Goal: Information Seeking & Learning: Learn about a topic

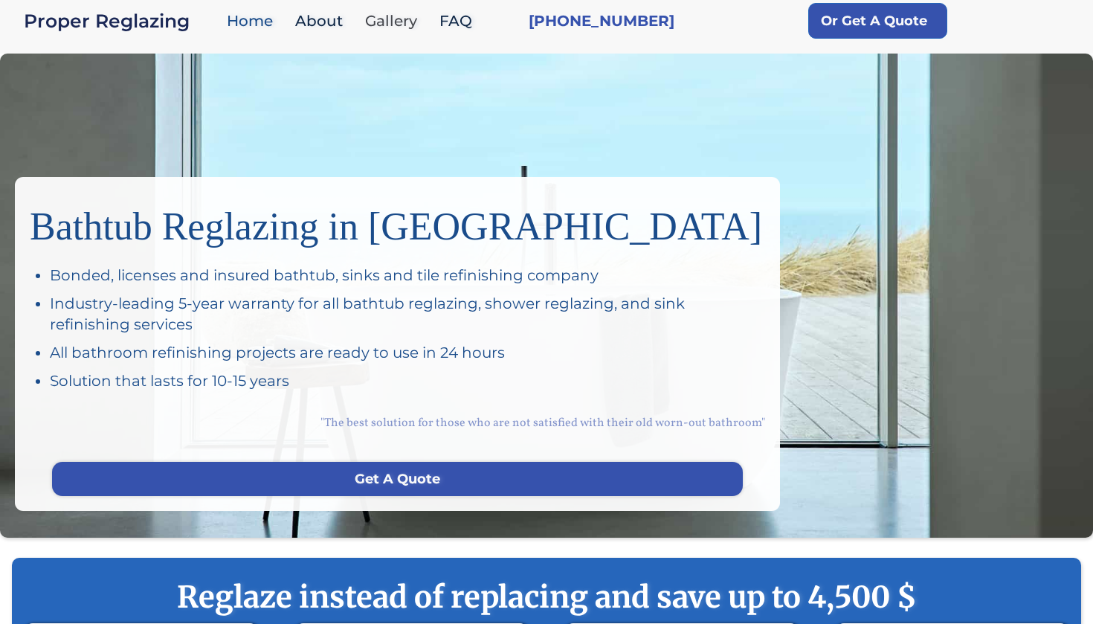
click at [390, 25] on link "Gallery" at bounding box center [395, 21] width 74 height 32
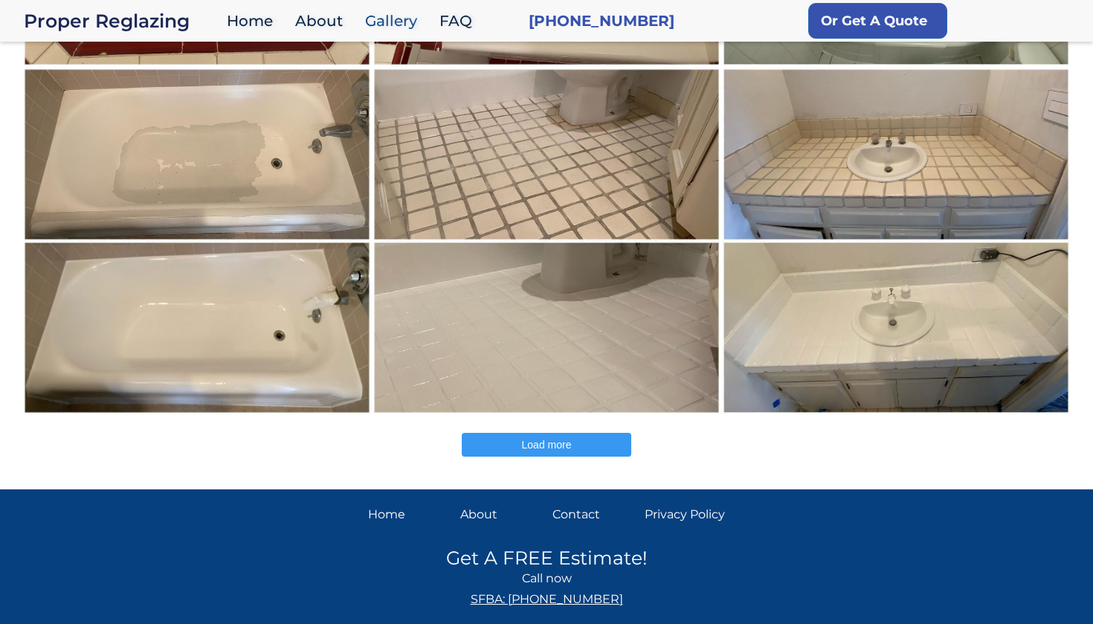
scroll to position [442, 0]
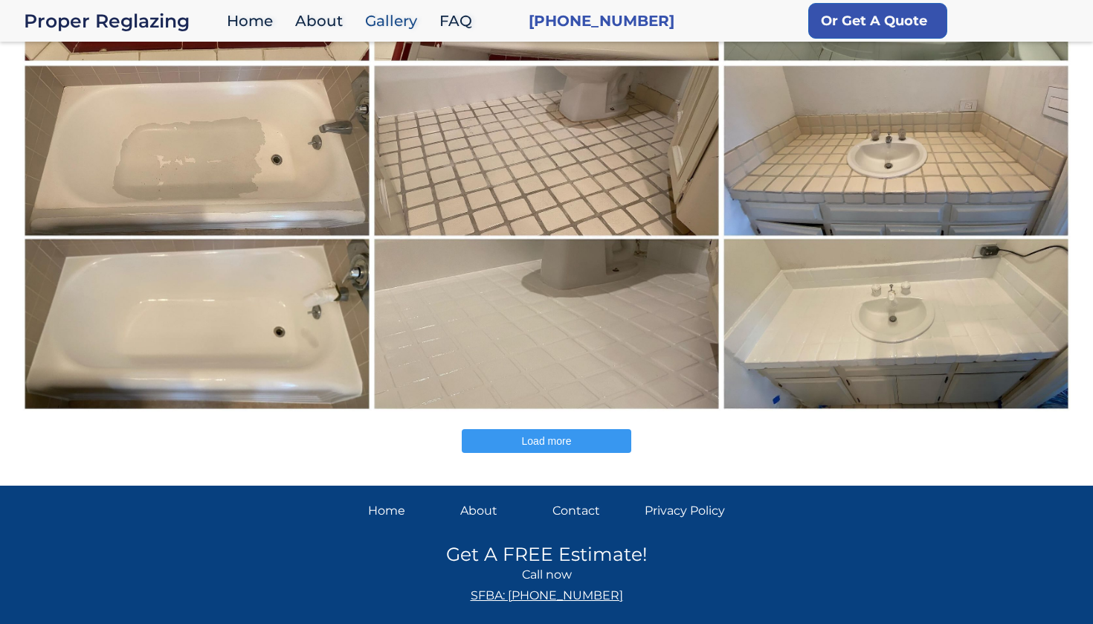
click at [514, 449] on button "Load more" at bounding box center [546, 441] width 169 height 24
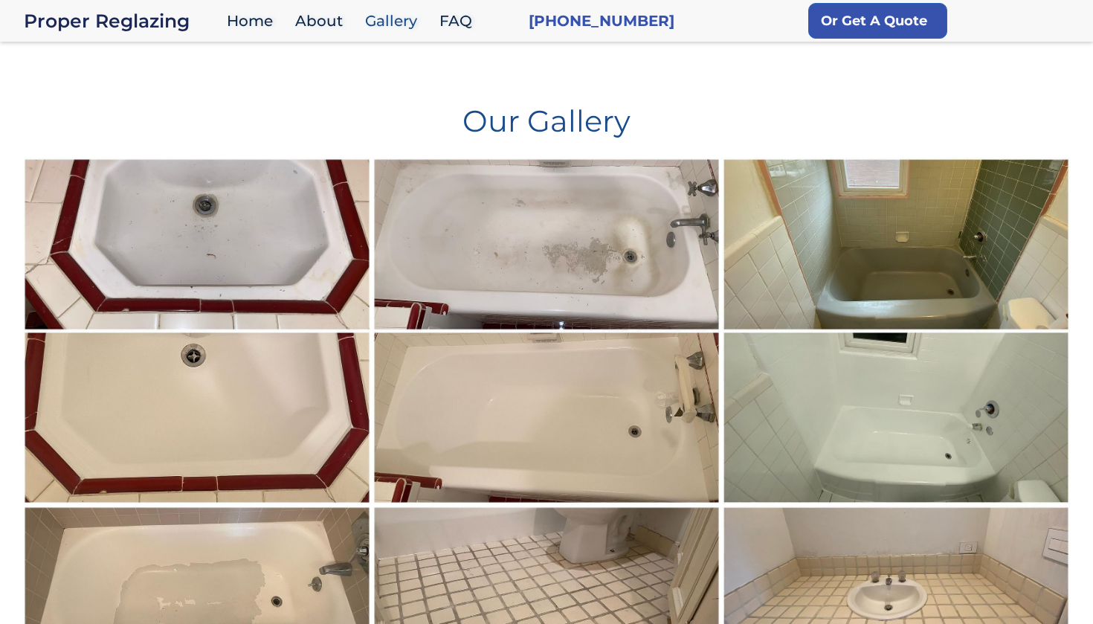
scroll to position [0, 0]
click at [317, 22] on link "About" at bounding box center [323, 21] width 70 height 32
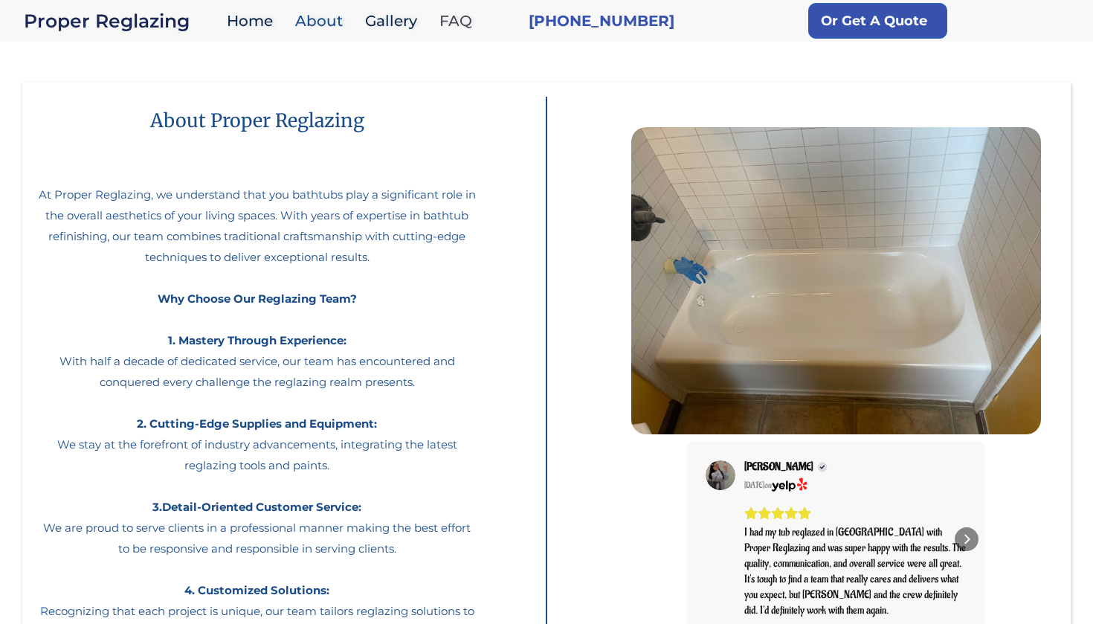
click at [479, 14] on link "FAQ" at bounding box center [459, 21] width 55 height 32
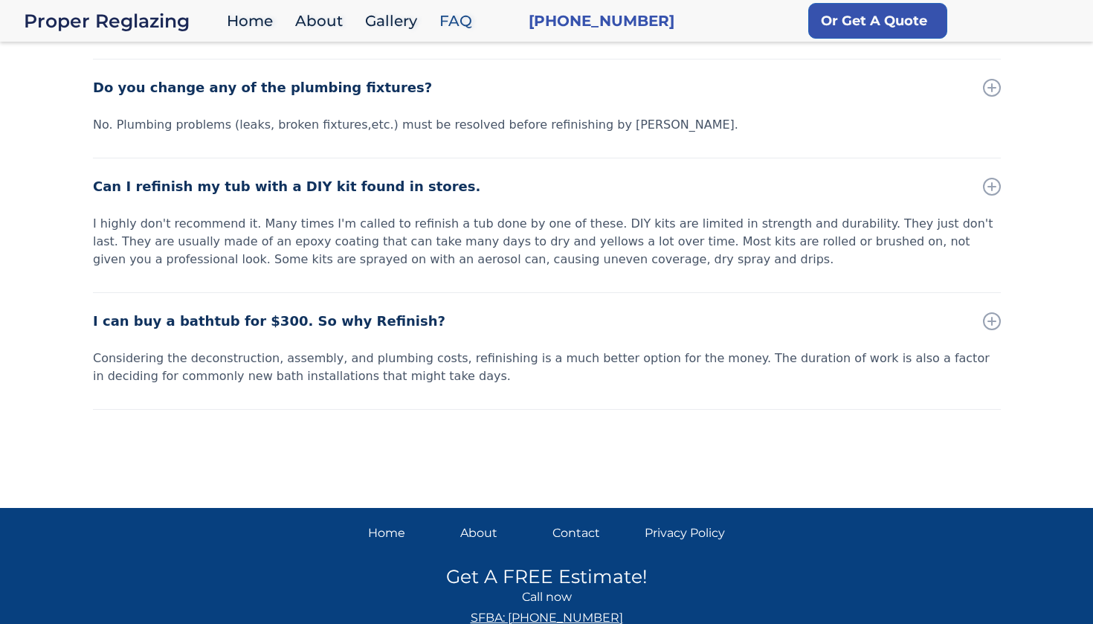
scroll to position [790, 0]
